Goal: Obtain resource: Download file/media

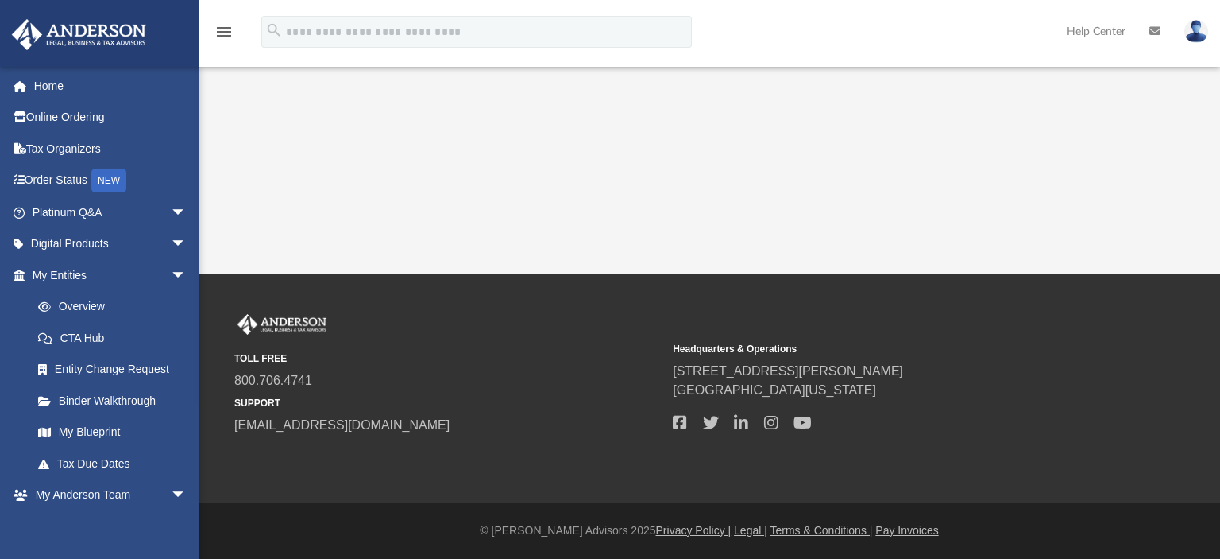
click at [129, 495] on link "My [PERSON_NAME] Team arrow_drop_down" at bounding box center [106, 495] width 191 height 32
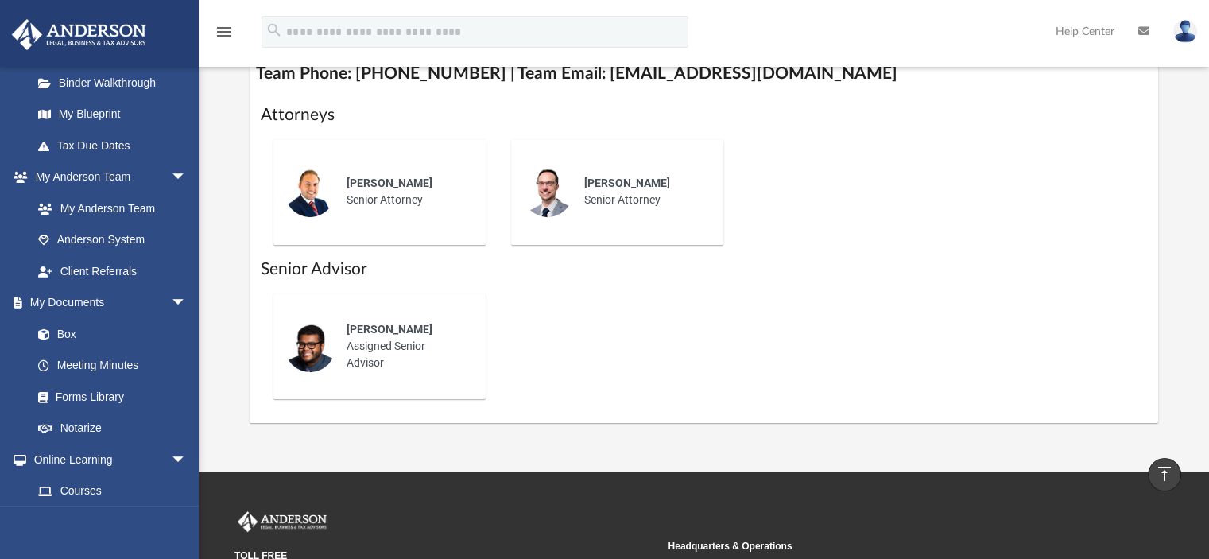
scroll to position [238, 0]
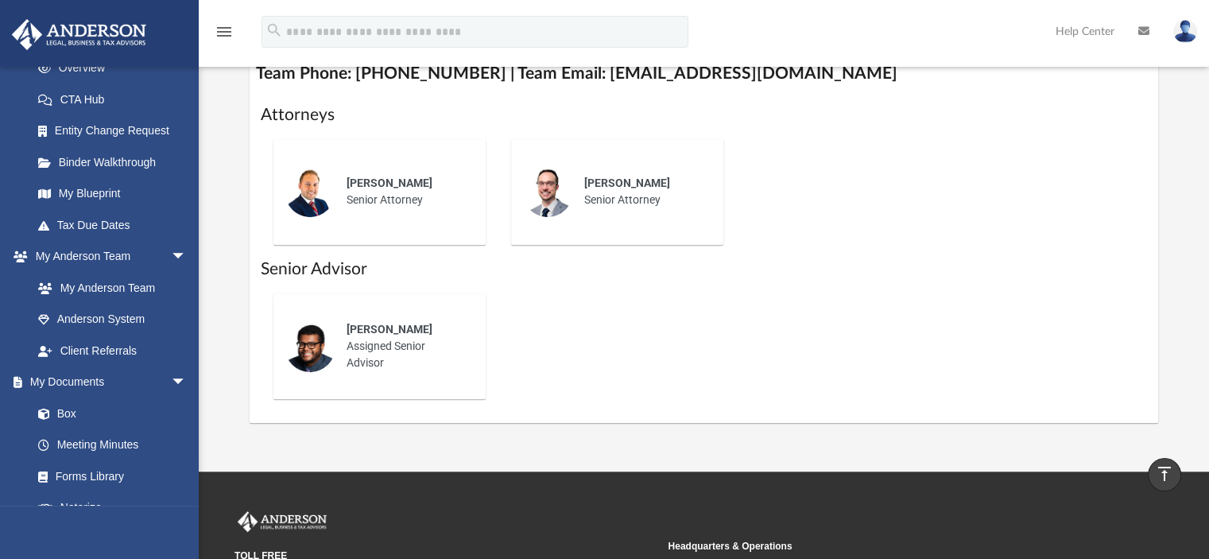
click at [80, 419] on link "Box" at bounding box center [108, 413] width 172 height 32
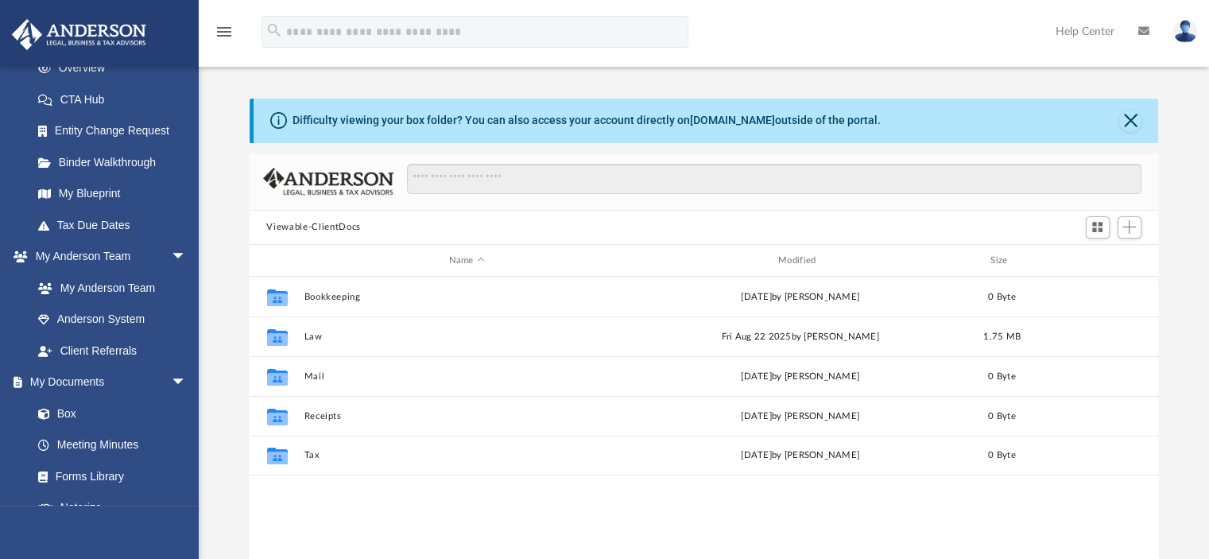
scroll to position [349, 896]
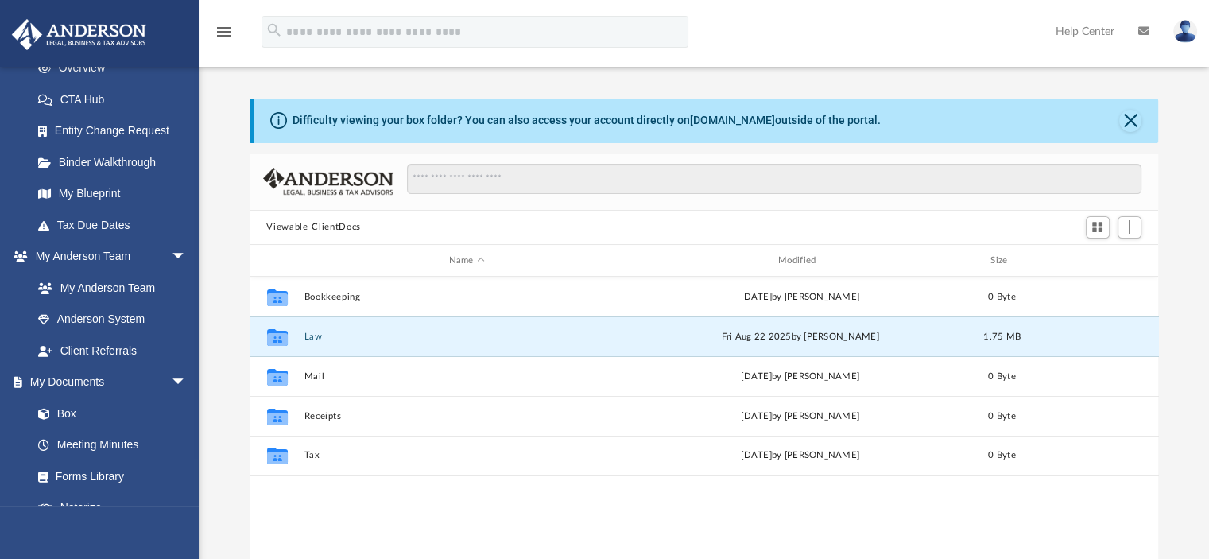
click at [336, 338] on button "Law" at bounding box center [467, 336] width 326 height 10
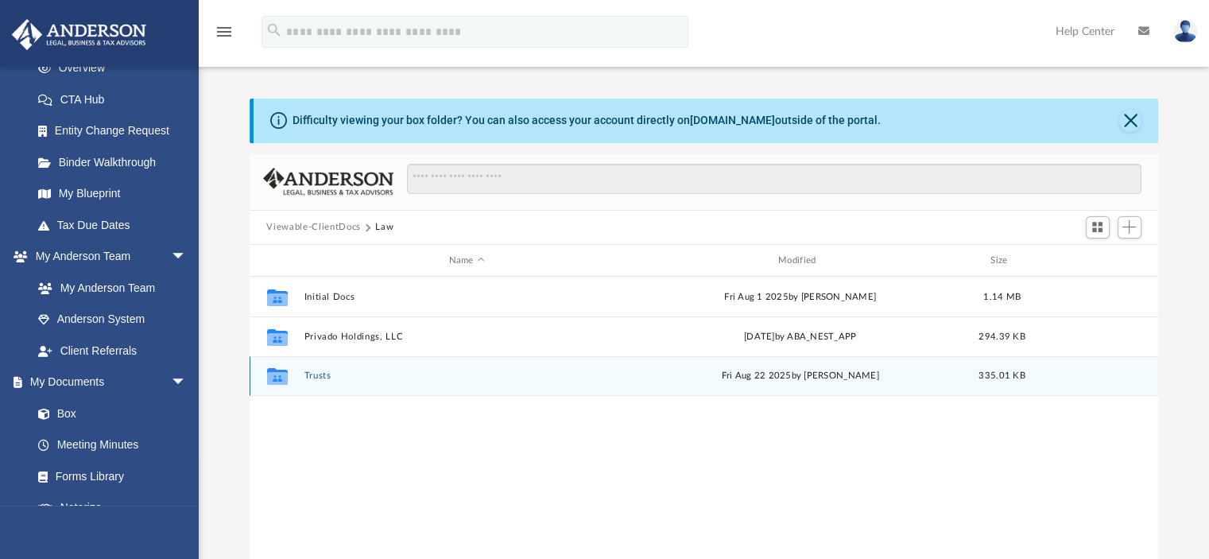
click at [325, 366] on div "Collaborated Folder Trusts [DATE] by [PERSON_NAME] 335.01 KB" at bounding box center [703, 376] width 909 height 40
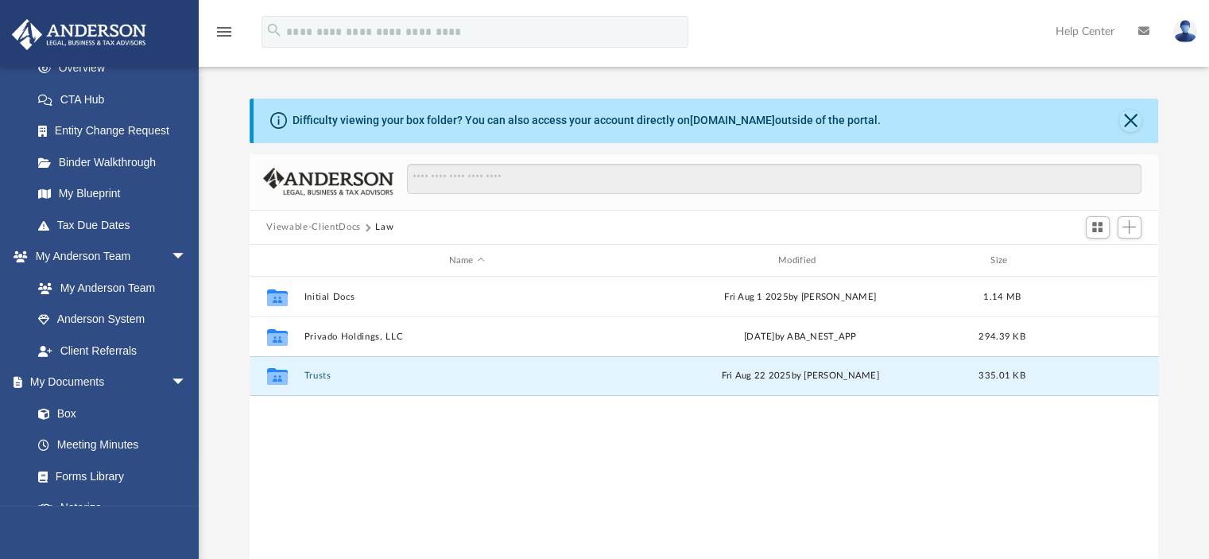
click at [324, 373] on button "Trusts" at bounding box center [467, 376] width 326 height 10
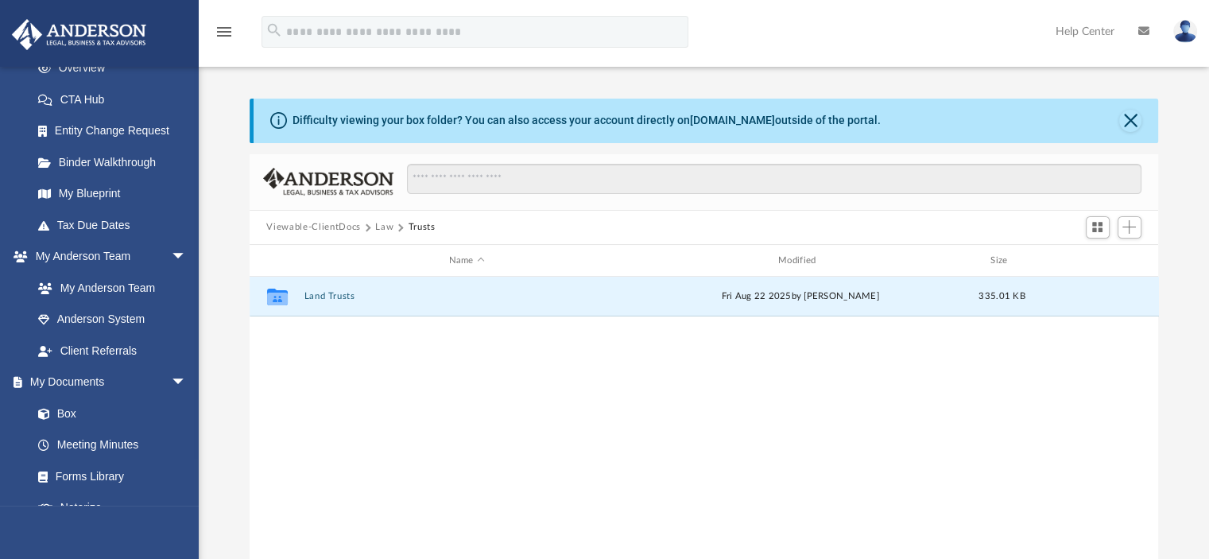
click at [323, 292] on button "Land Trusts" at bounding box center [467, 297] width 326 height 10
click at [348, 298] on button "Land Trust - 854 [US_STATE] Trust" at bounding box center [467, 297] width 326 height 10
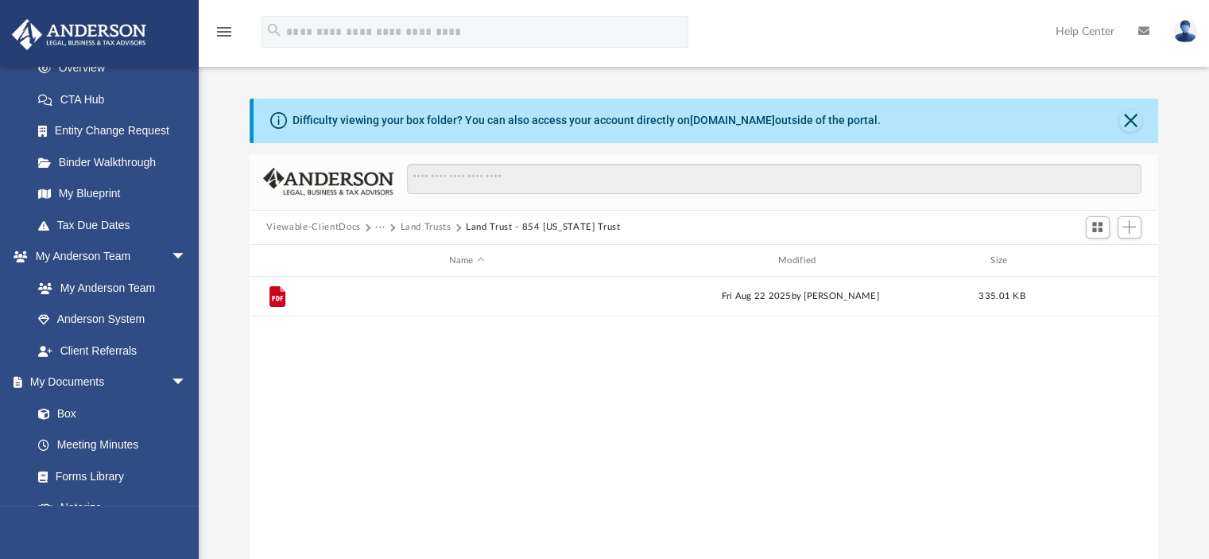
click at [348, 298] on button "854 [US_STATE] Trust.pdf" at bounding box center [467, 297] width 326 height 10
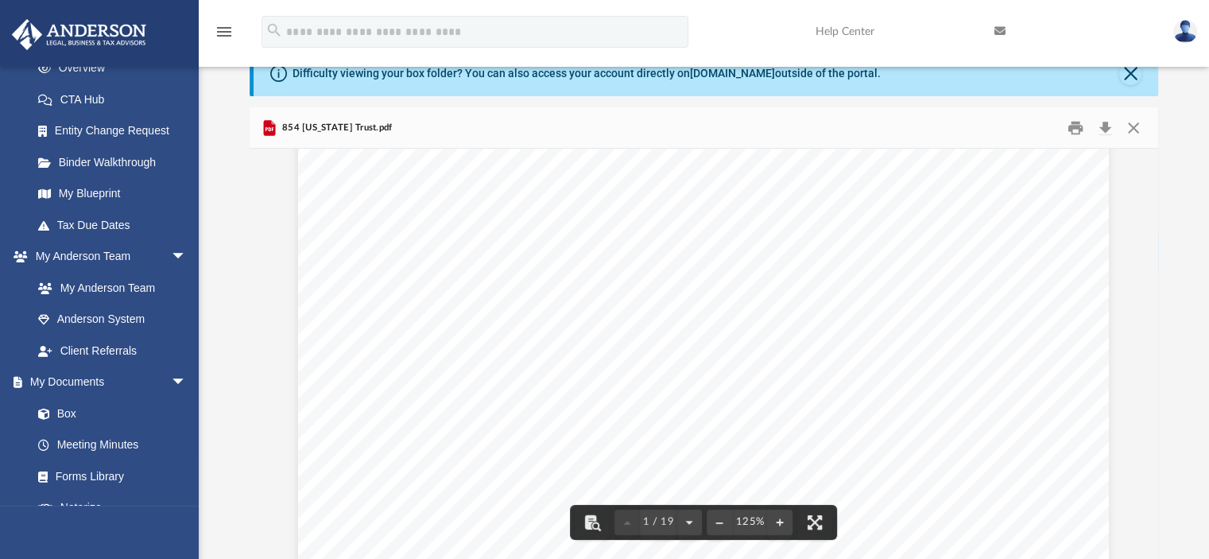
scroll to position [238, 0]
